Goal: Information Seeking & Learning: Understand process/instructions

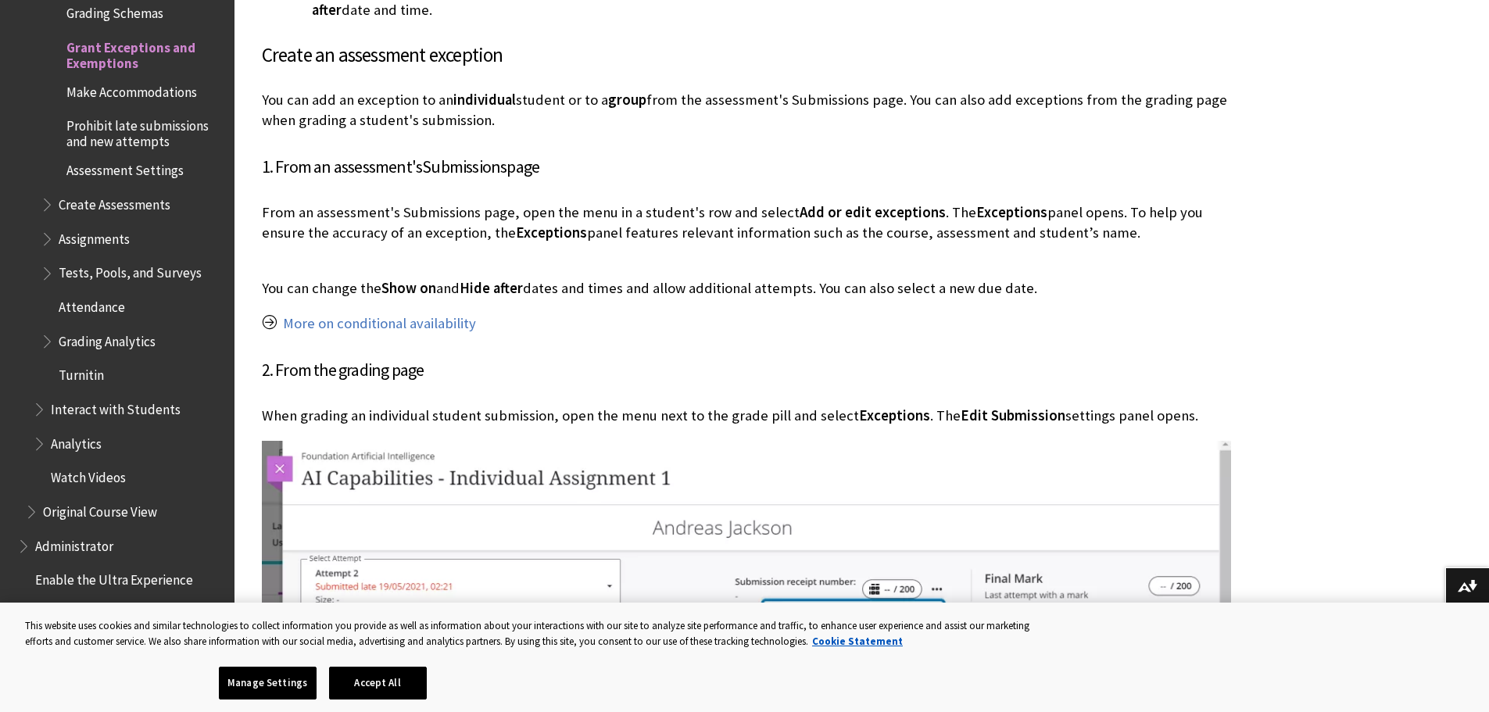
scroll to position [938, 0]
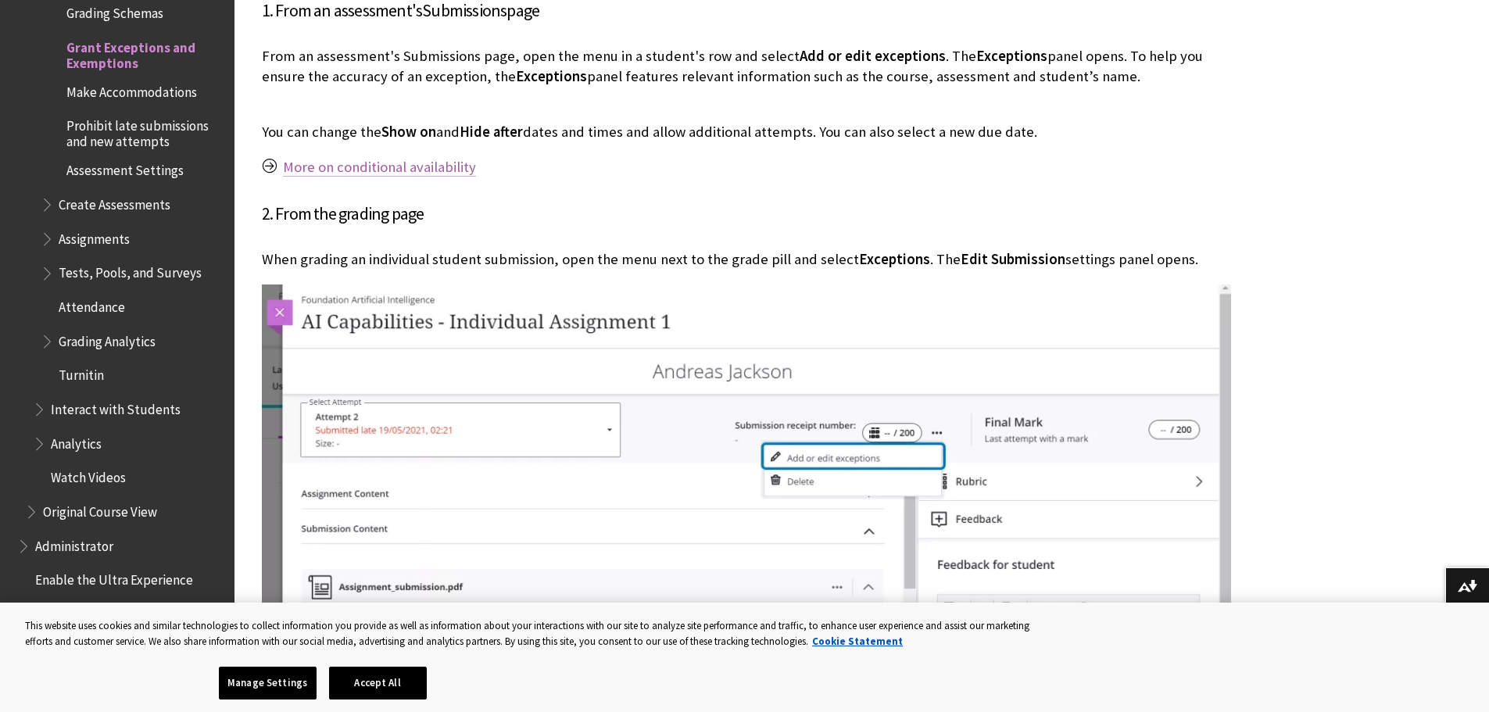
click at [417, 174] on link "More on conditional availability" at bounding box center [379, 167] width 193 height 19
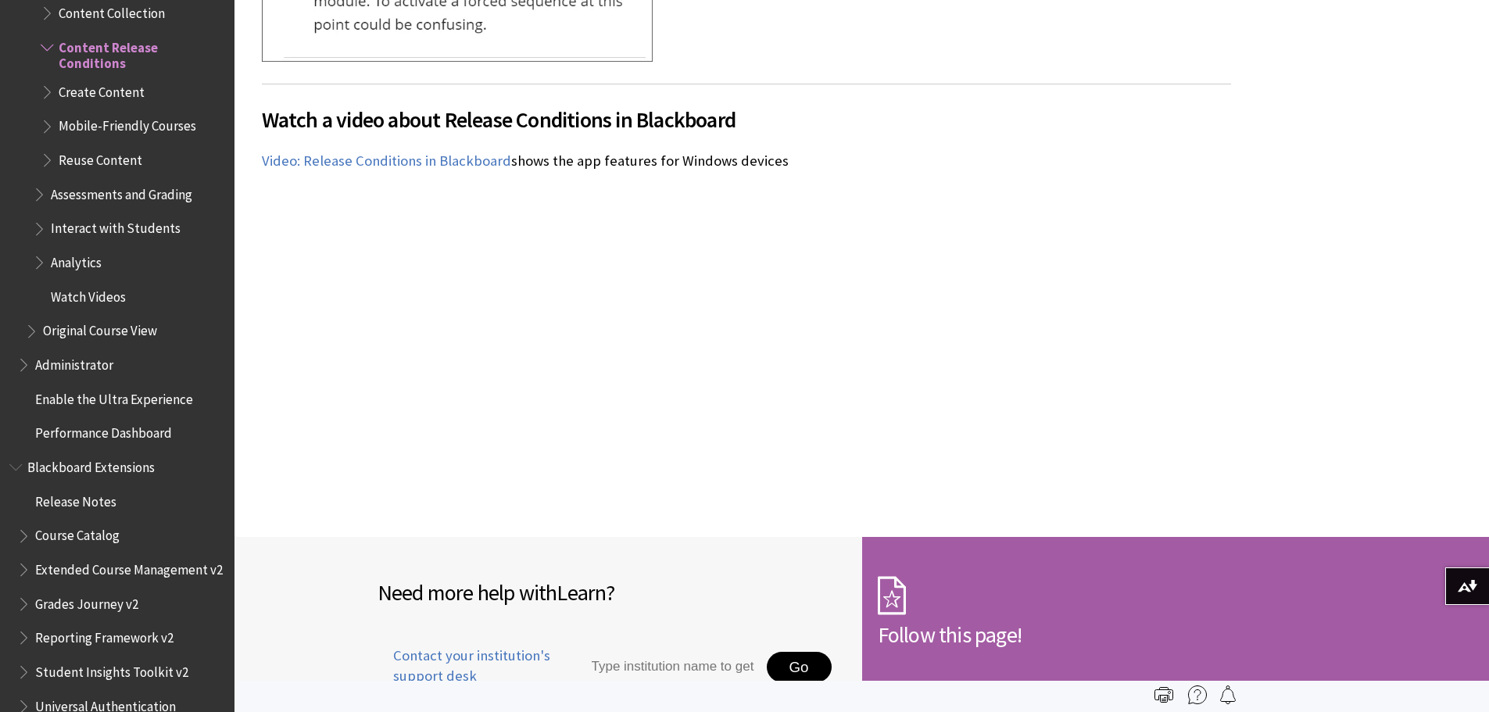
scroll to position [4065, 0]
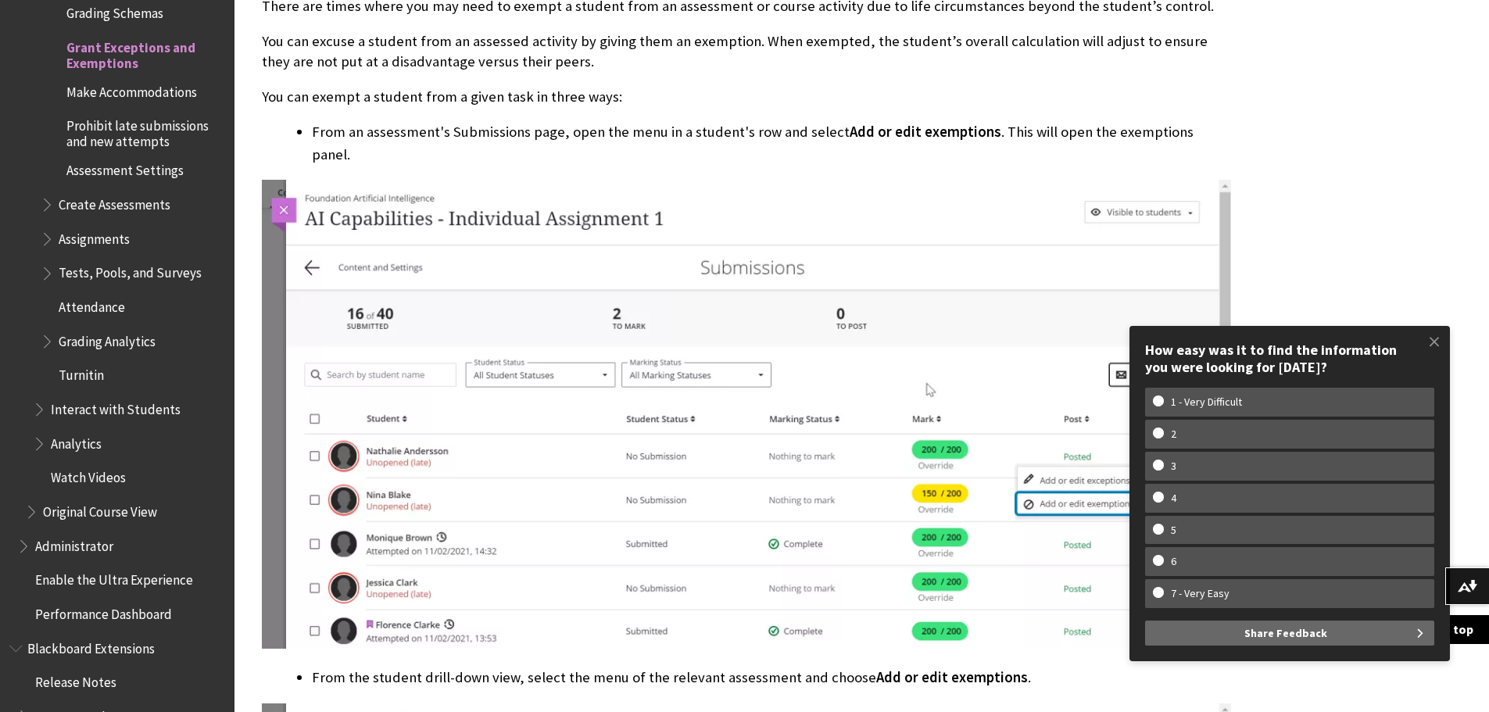
scroll to position [4690, 0]
